Goal: Information Seeking & Learning: Learn about a topic

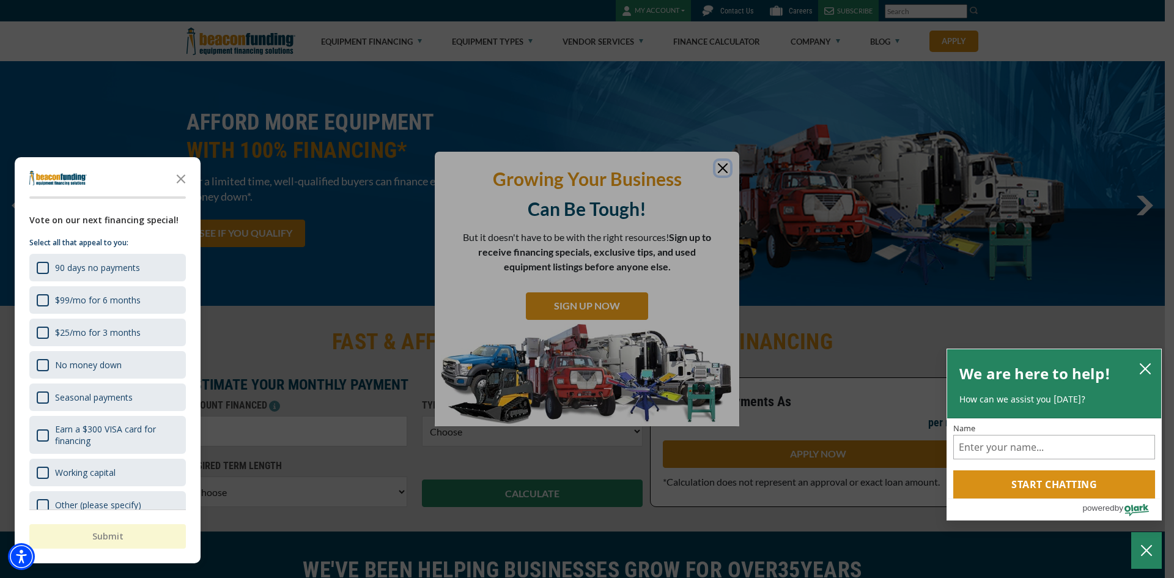
click at [727, 169] on div at bounding box center [587, 289] width 1174 height 578
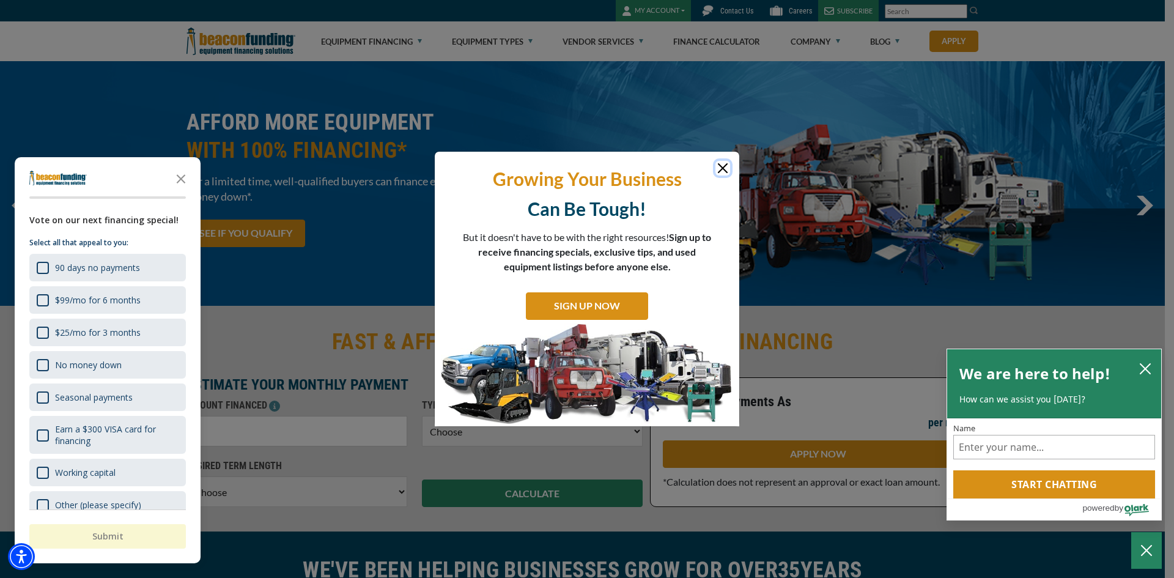
click at [721, 165] on button "Close" at bounding box center [723, 168] width 15 height 15
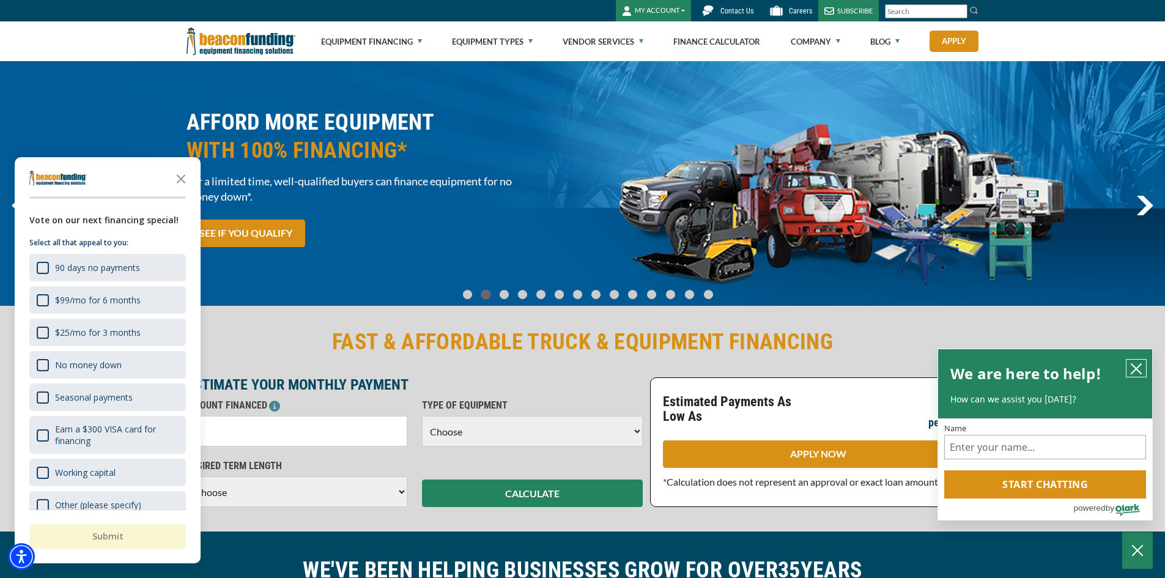
click at [1133, 369] on icon "close chatbox" at bounding box center [1136, 369] width 12 height 12
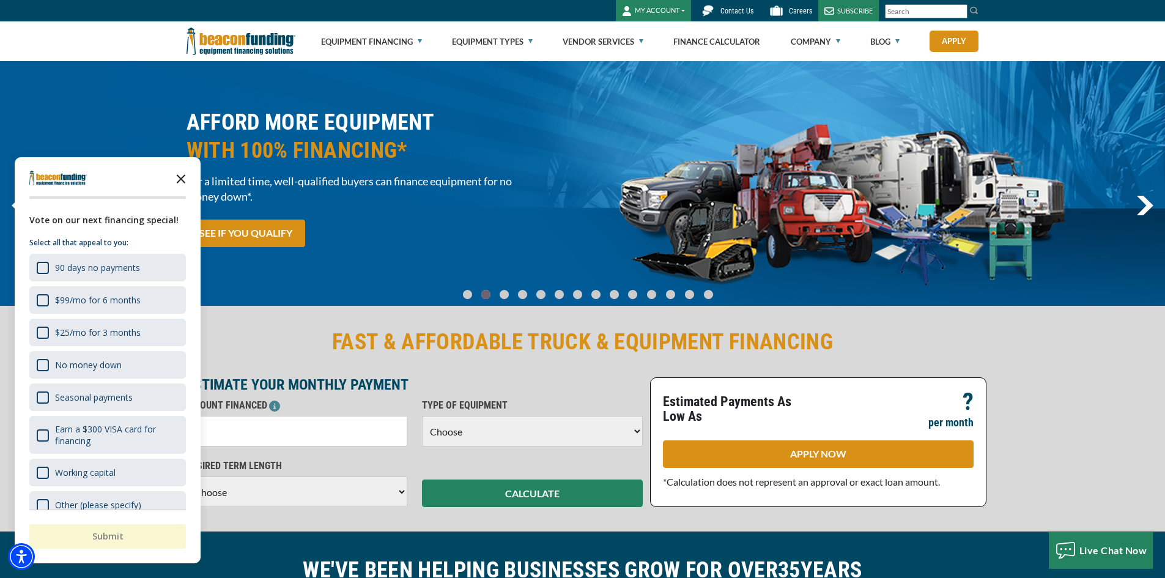
click at [184, 179] on icon "Close the survey" at bounding box center [181, 178] width 24 height 24
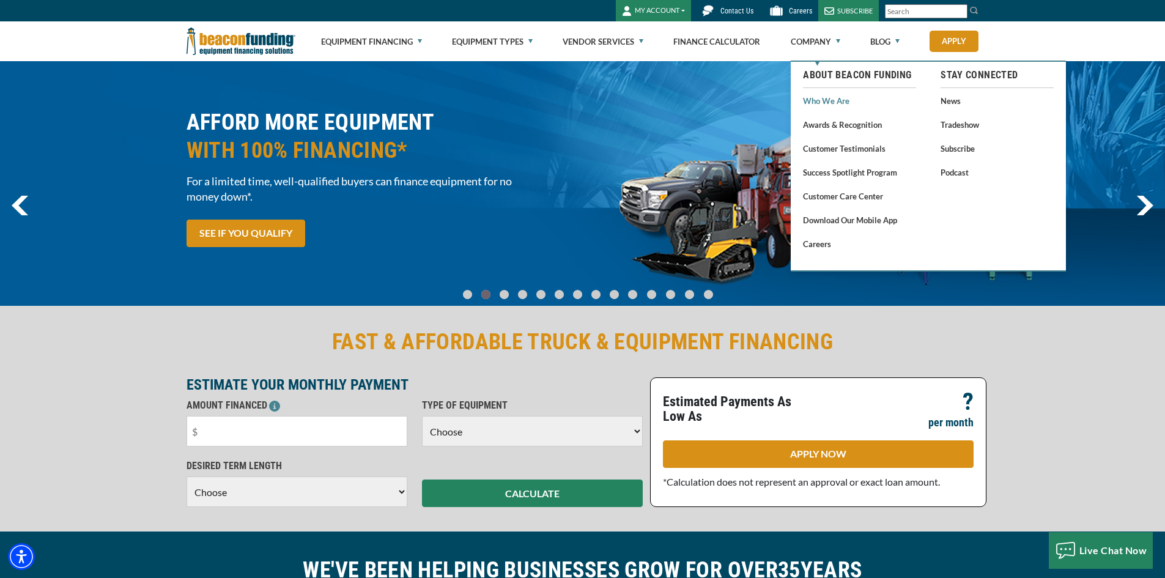
click at [830, 101] on link "Who We Are" at bounding box center [859, 100] width 113 height 15
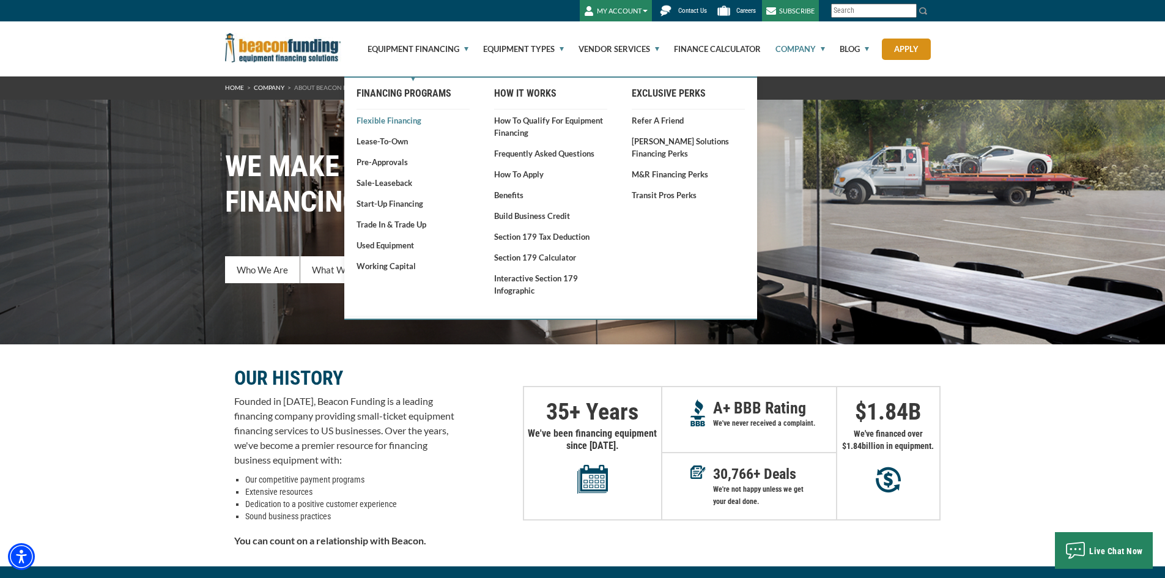
click at [406, 120] on link "Flexible Financing" at bounding box center [413, 120] width 113 height 12
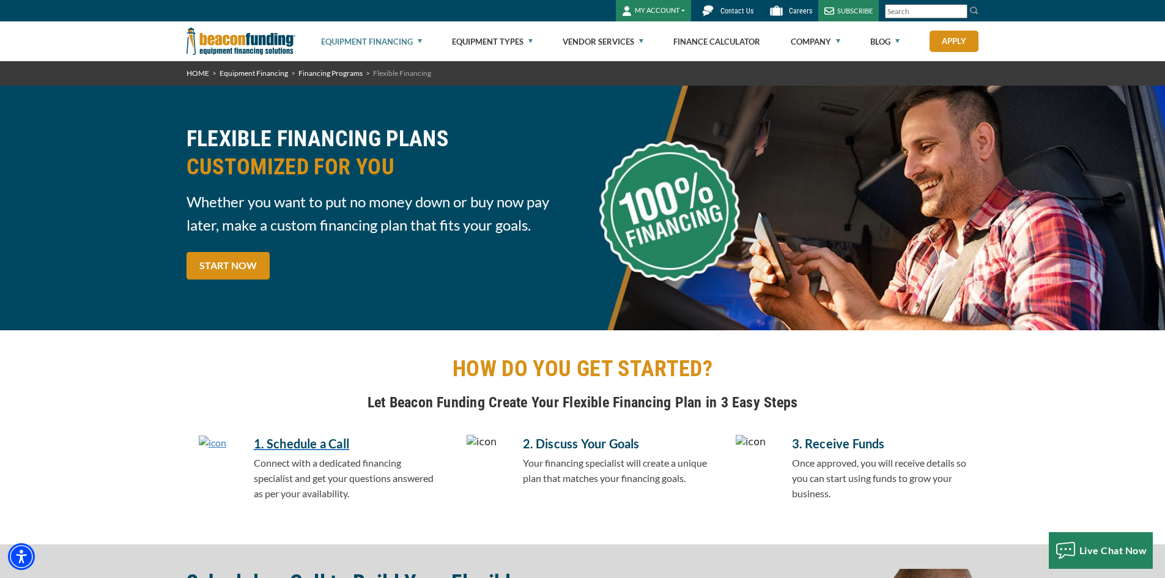
click at [257, 48] on img at bounding box center [241, 41] width 109 height 40
